Goal: Find contact information: Find contact information

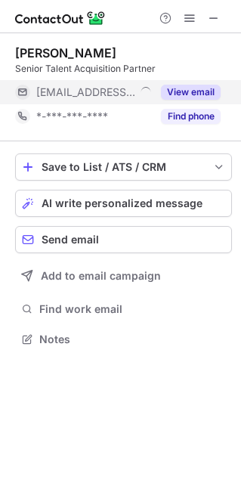
scroll to position [8, 8]
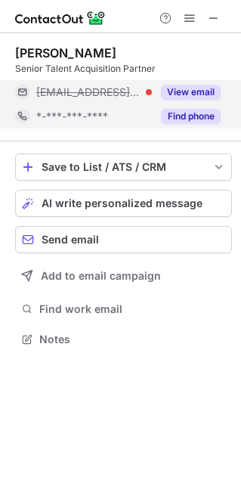
click at [125, 110] on div "*-***-***-****" at bounding box center [94, 117] width 116 height 14
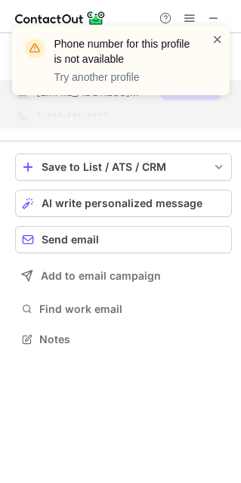
click at [222, 31] on div "Phone number for this profile is not available Try another profile" at bounding box center [121, 61] width 218 height 70
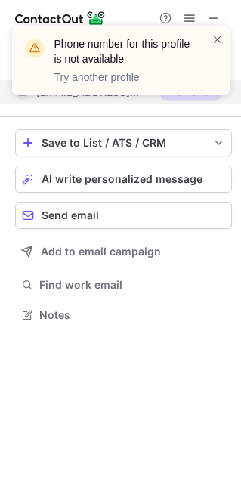
scroll to position [304, 241]
click at [217, 37] on span at bounding box center [218, 39] width 12 height 15
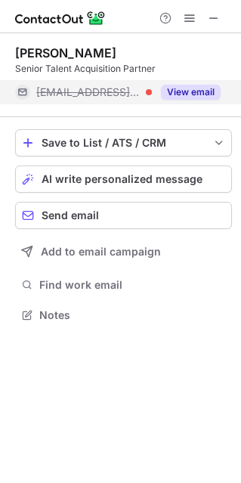
click at [214, 14] on div "Phone number for this profile is not available Try another profile" at bounding box center [121, 26] width 242 height 30
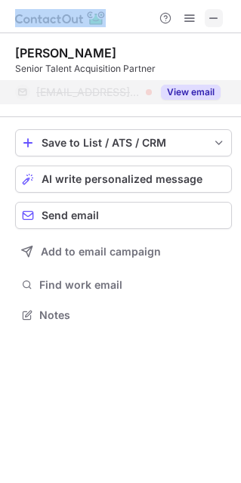
click at [214, 14] on span at bounding box center [214, 18] width 12 height 12
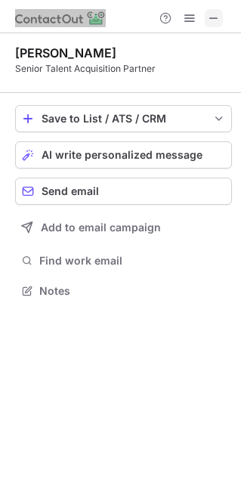
scroll to position [280, 241]
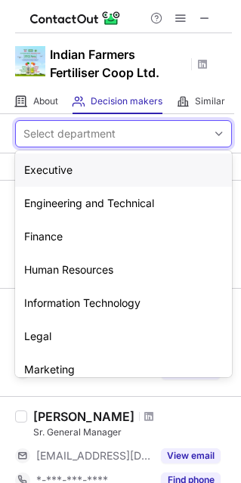
click at [132, 129] on div "Select department" at bounding box center [111, 134] width 191 height 24
click at [82, 256] on div "Human Resources" at bounding box center [123, 269] width 217 height 33
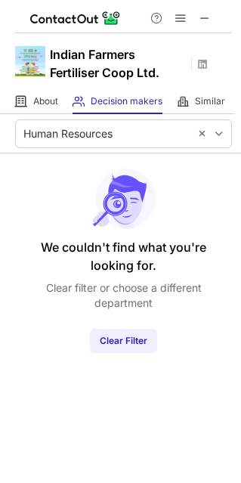
click at [195, 23] on div at bounding box center [180, 18] width 73 height 18
click at [200, 18] on span at bounding box center [205, 18] width 12 height 12
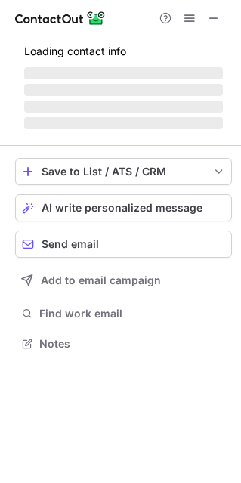
scroll to position [8, 8]
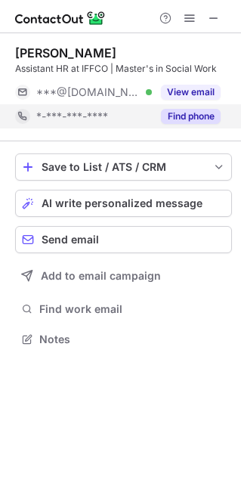
click at [196, 114] on button "Find phone" at bounding box center [191, 116] width 60 height 15
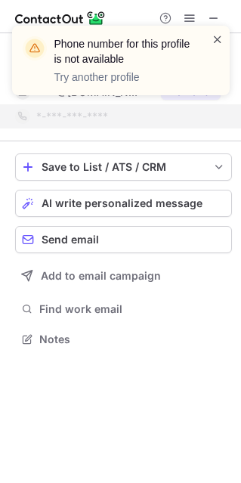
click at [220, 38] on span at bounding box center [218, 39] width 12 height 15
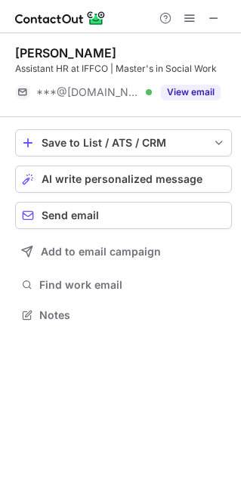
scroll to position [304, 241]
click at [215, 23] on span at bounding box center [214, 18] width 12 height 12
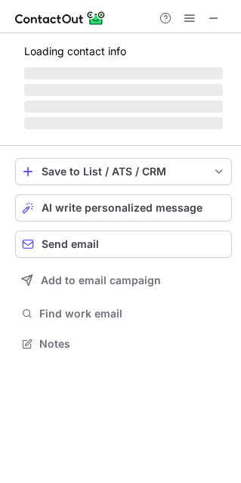
scroll to position [8, 8]
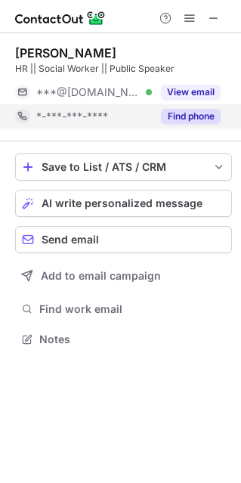
click at [193, 126] on div "Find phone" at bounding box center [186, 116] width 69 height 24
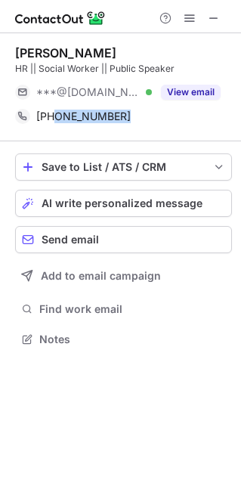
drag, startPoint x: 58, startPoint y: 115, endPoint x: 141, endPoint y: 131, distance: 83.9
click at [141, 131] on div "Manoj Bhat HR || Social Worker || Public Speaker ***@gmail.com Verified View em…" at bounding box center [123, 87] width 217 height 108
copy div "8310108992 Copy"
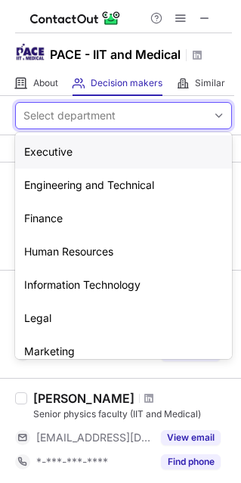
click at [165, 123] on div "Select department" at bounding box center [111, 116] width 191 height 24
click at [130, 255] on div "Human Resources" at bounding box center [123, 251] width 217 height 33
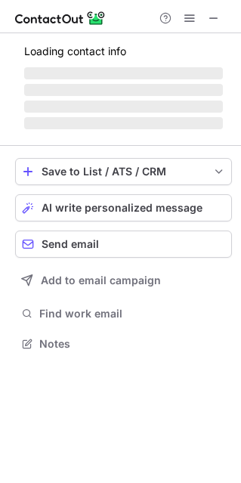
scroll to position [342, 241]
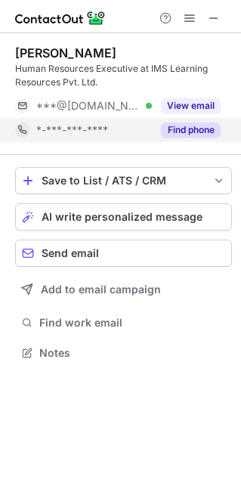
click at [129, 135] on div "*-***-***-****" at bounding box center [94, 130] width 116 height 14
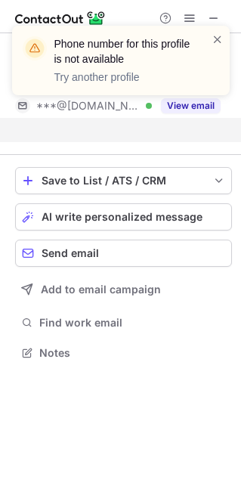
scroll to position [318, 241]
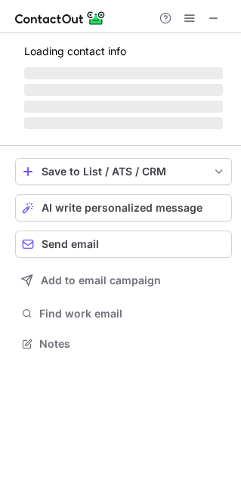
scroll to position [352, 241]
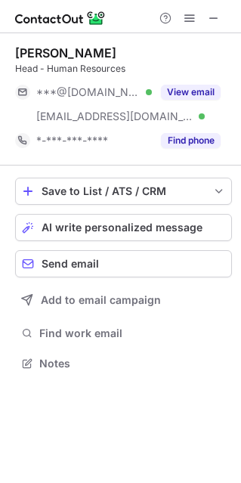
click at [203, 123] on div "***@gmail.com Verified ***@ibdic.in Verified View email" at bounding box center [123, 104] width 217 height 48
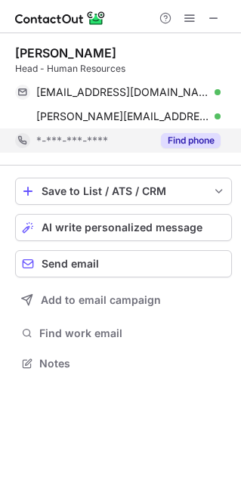
click at [202, 140] on button "Find phone" at bounding box center [191, 140] width 60 height 15
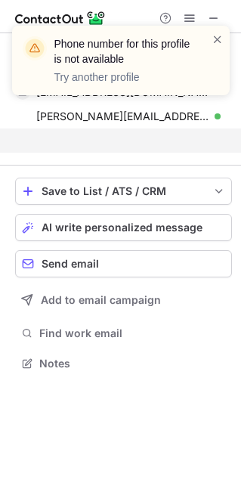
scroll to position [328, 241]
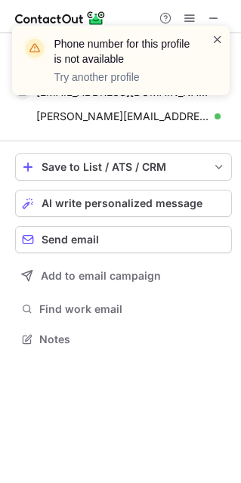
click at [216, 41] on span at bounding box center [218, 39] width 12 height 15
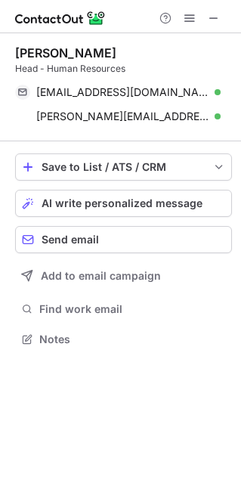
click at [216, 17] on span at bounding box center [214, 18] width 12 height 12
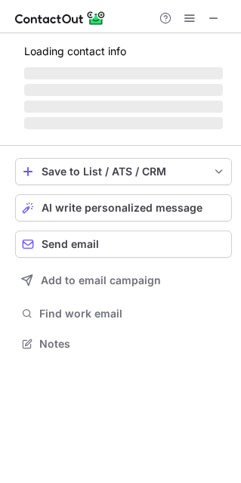
scroll to position [339, 241]
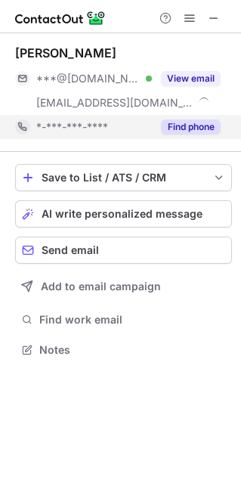
click at [188, 136] on div "Find phone" at bounding box center [186, 127] width 69 height 24
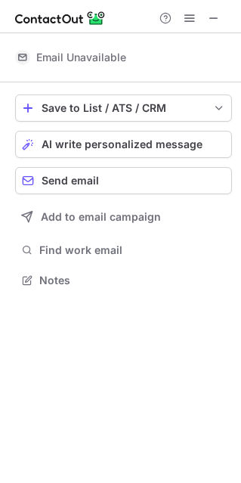
scroll to position [315, 241]
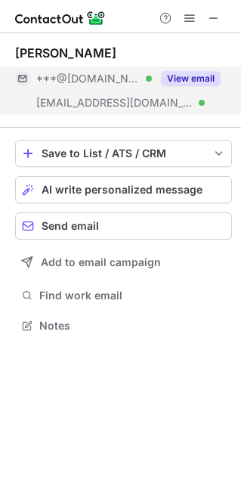
click at [152, 107] on div "***@gmail.com Verified ***@actuariesindia.org Verified View email" at bounding box center [123, 91] width 217 height 48
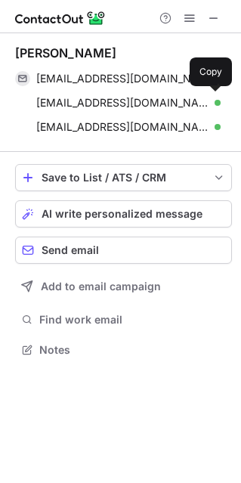
scroll to position [339, 241]
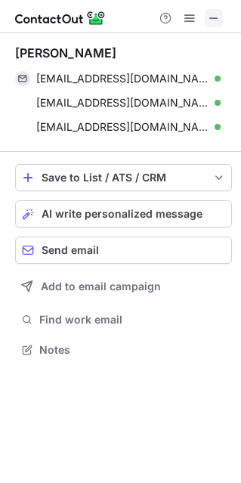
click at [212, 18] on span at bounding box center [214, 18] width 12 height 12
click at [219, 19] on span at bounding box center [214, 18] width 12 height 12
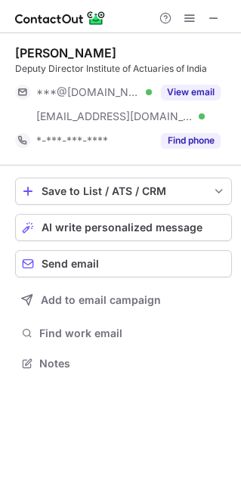
scroll to position [352, 241]
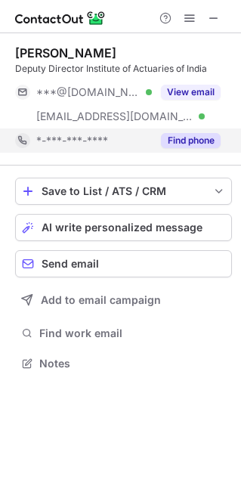
click at [160, 140] on div "Find phone" at bounding box center [186, 141] width 69 height 24
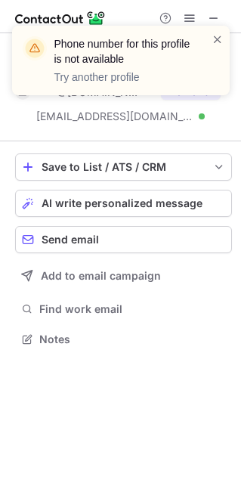
scroll to position [328, 241]
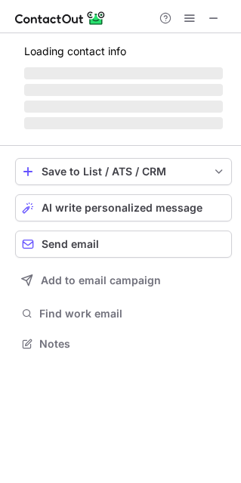
scroll to position [352, 241]
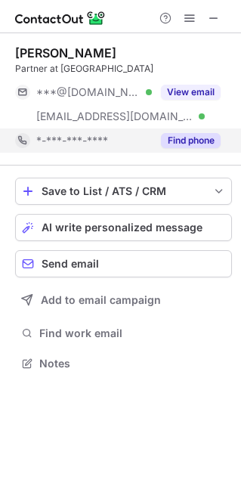
click at [69, 144] on span "*-***-***-****" at bounding box center [72, 141] width 72 height 14
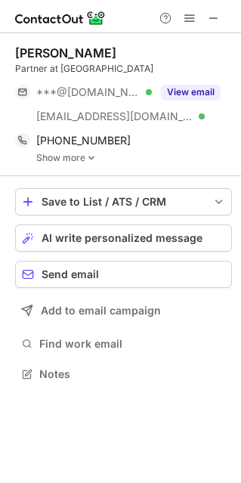
scroll to position [363, 241]
click at [77, 157] on link "Show more" at bounding box center [134, 158] width 196 height 11
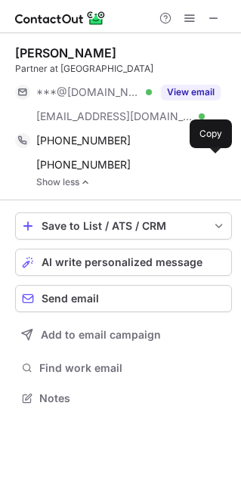
scroll to position [387, 241]
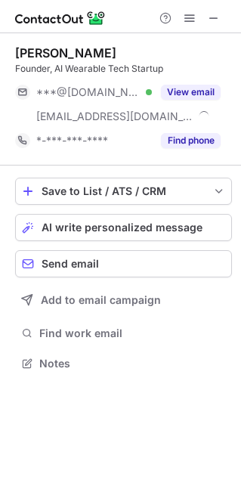
scroll to position [352, 241]
click at [200, 123] on div "***@[DOMAIN_NAME] Verified [EMAIL_ADDRESS][DOMAIN_NAME] View email" at bounding box center [123, 104] width 217 height 48
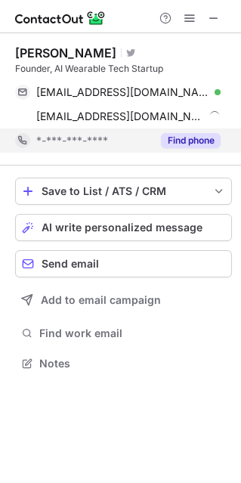
click at [201, 136] on button "Find phone" at bounding box center [191, 140] width 60 height 15
